Goal: Information Seeking & Learning: Learn about a topic

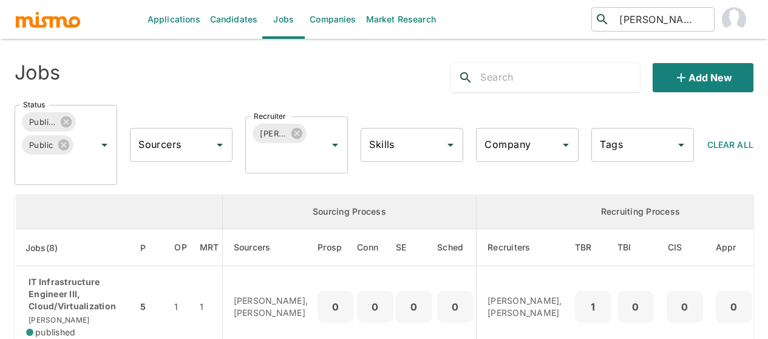
scroll to position [243, 0]
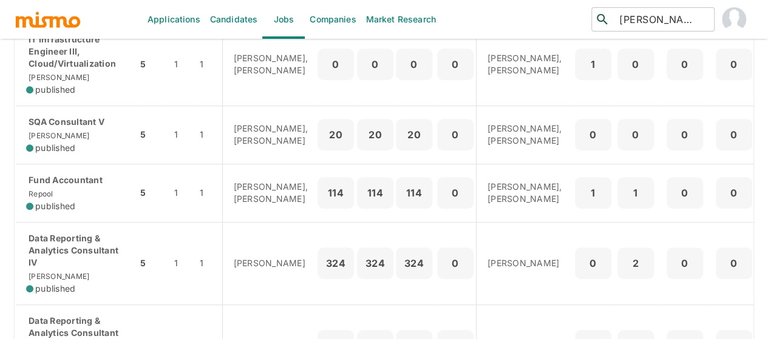
click at [78, 161] on td "SQA Consultant V [PERSON_NAME] published" at bounding box center [77, 135] width 122 height 58
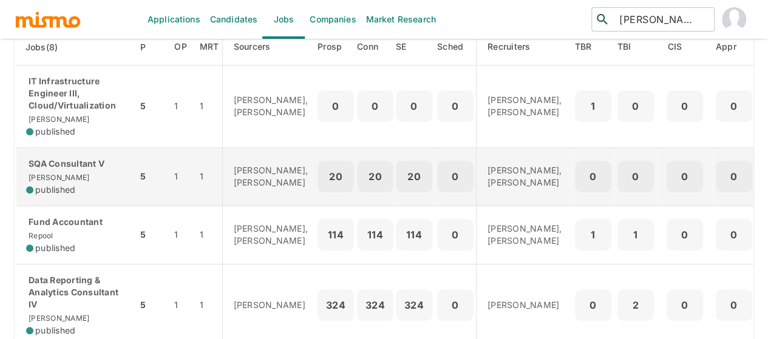
scroll to position [182, 0]
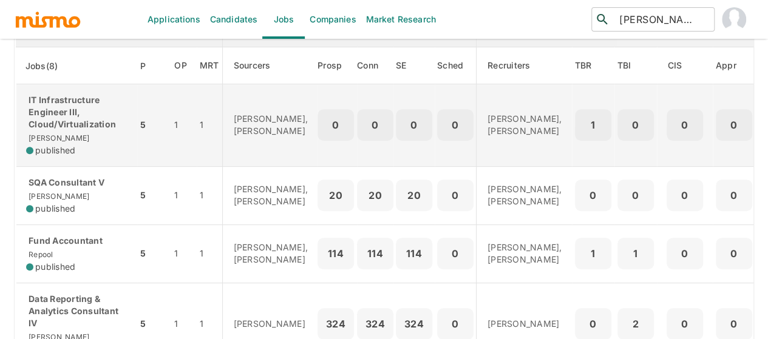
click at [83, 124] on p "IT Infrastructure Engineer III, Cloud/Virtualization" at bounding box center [76, 112] width 101 height 36
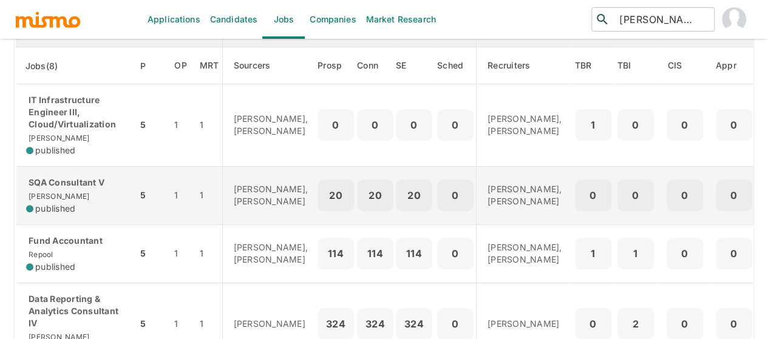
scroll to position [425, 0]
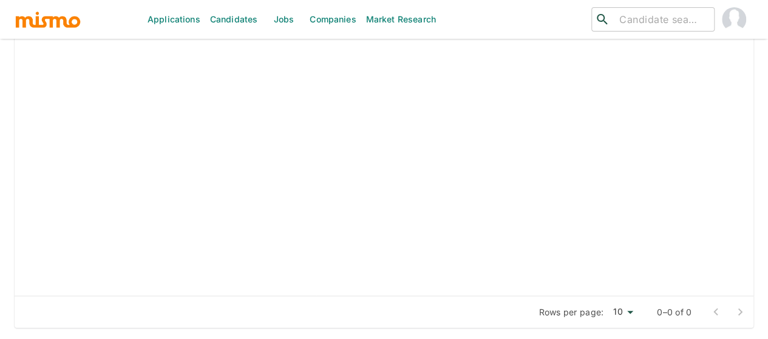
scroll to position [1272, 0]
